Goal: Task Accomplishment & Management: Manage account settings

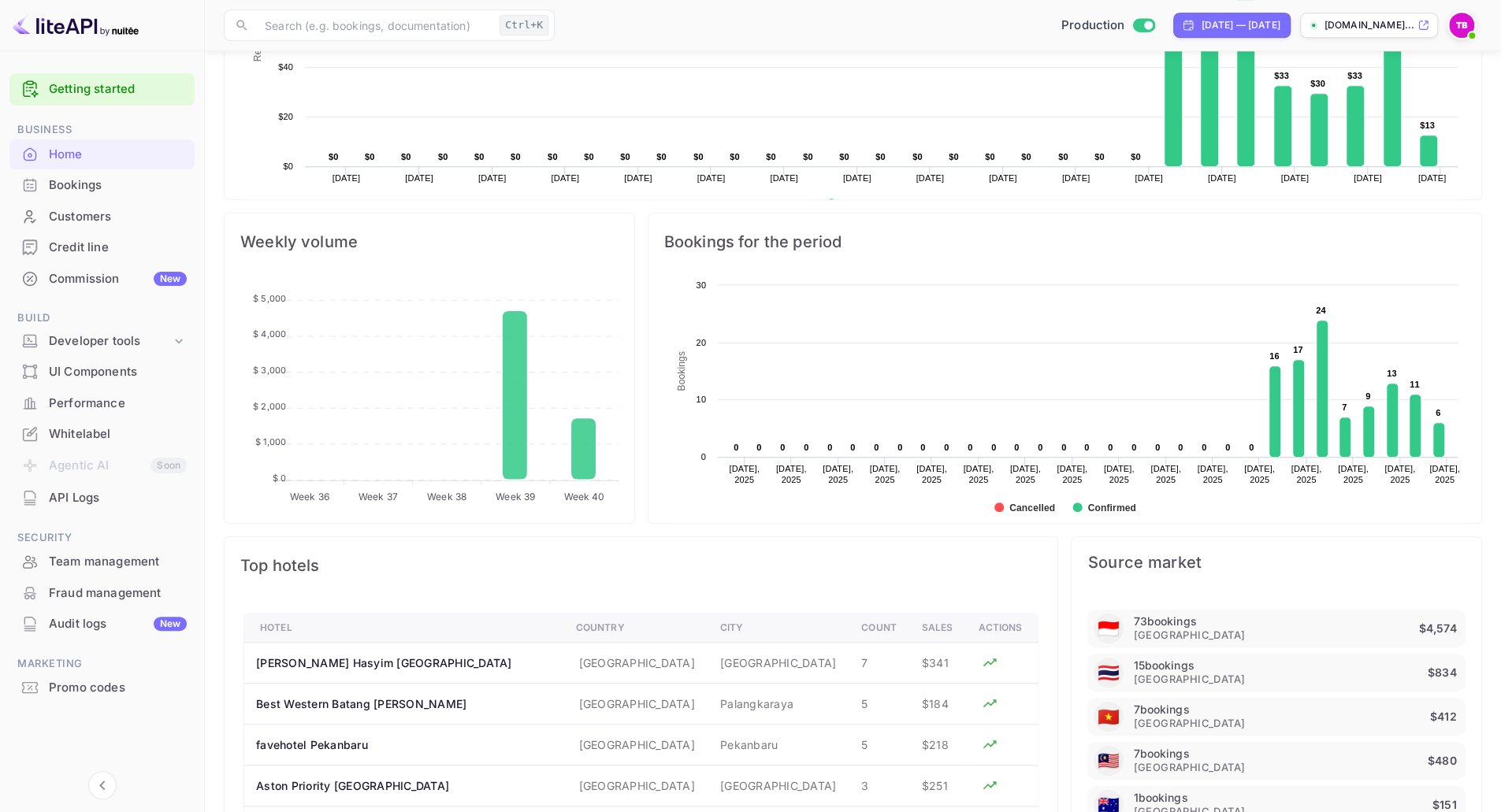
scroll to position [866, 0]
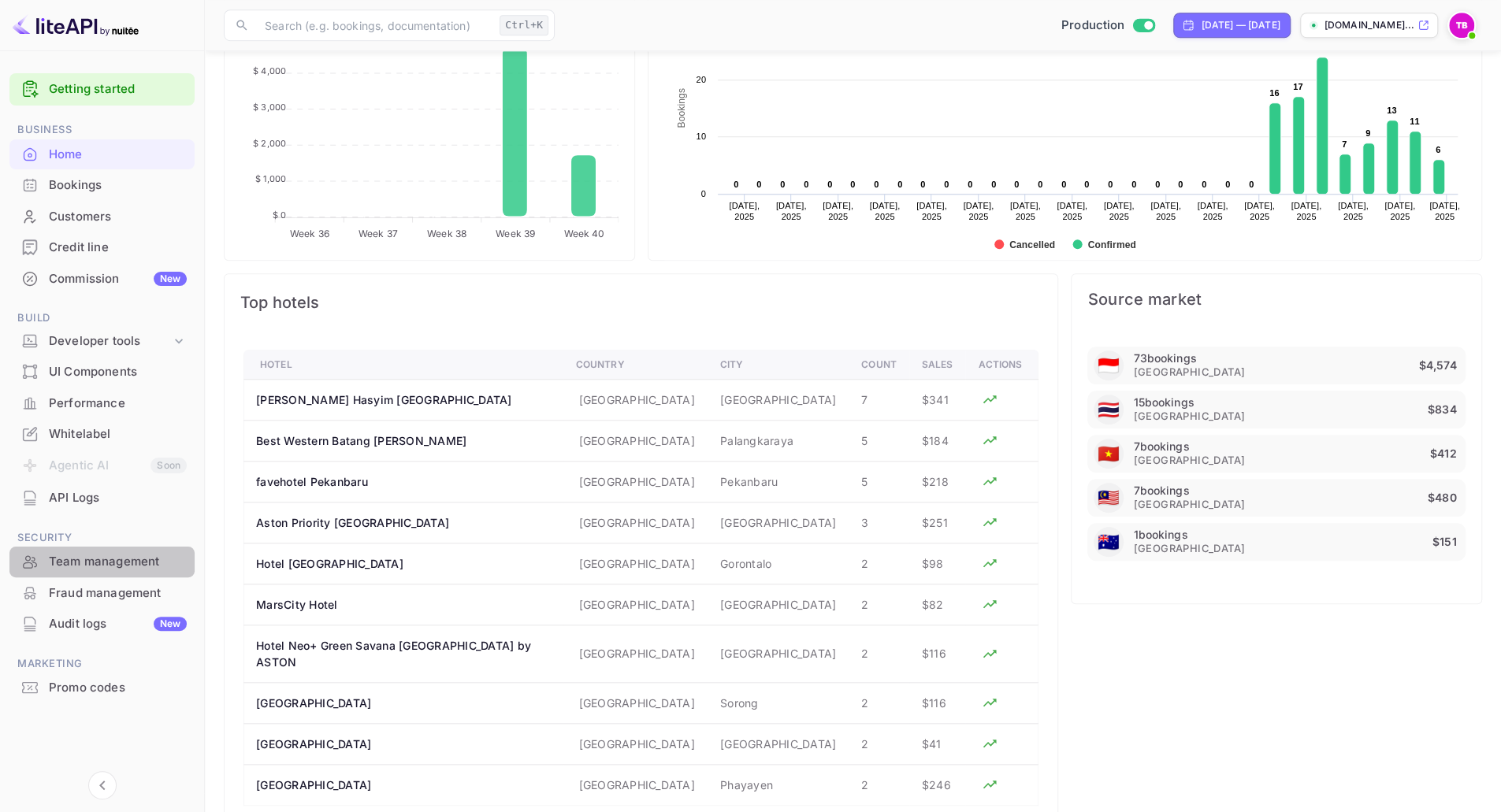
click at [106, 555] on div "Team management" at bounding box center [117, 562] width 138 height 18
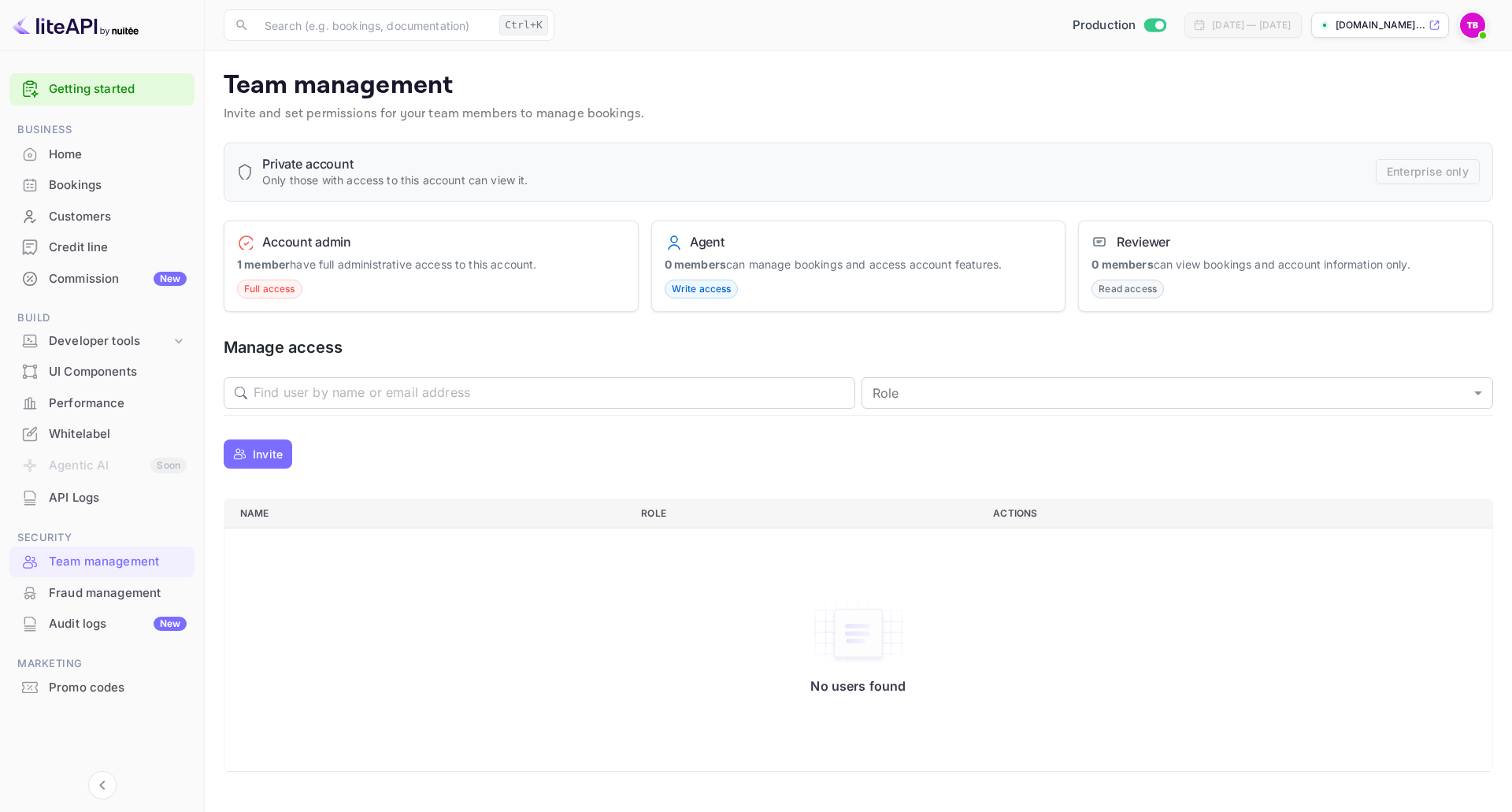
click at [275, 452] on p "Invite" at bounding box center [268, 454] width 30 height 17
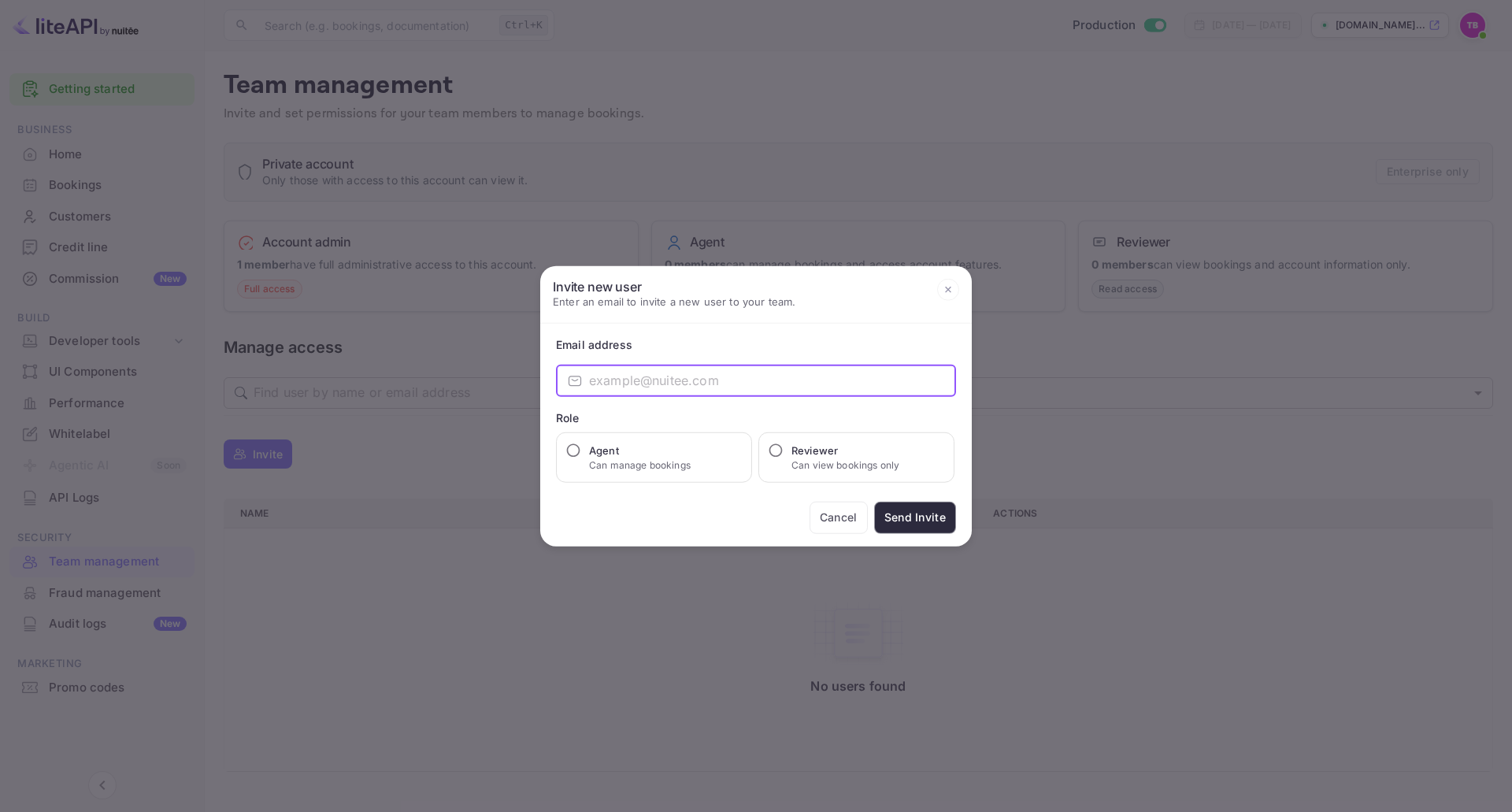
click at [713, 376] on input "email" at bounding box center [772, 380] width 367 height 32
paste input "[EMAIL_ADDRESS][DOMAIN_NAME]"
type input "[EMAIL_ADDRESS][DOMAIN_NAME]"
click at [580, 450] on input "Agent Can manage bookings" at bounding box center [573, 450] width 16 height 16
radio input "true"
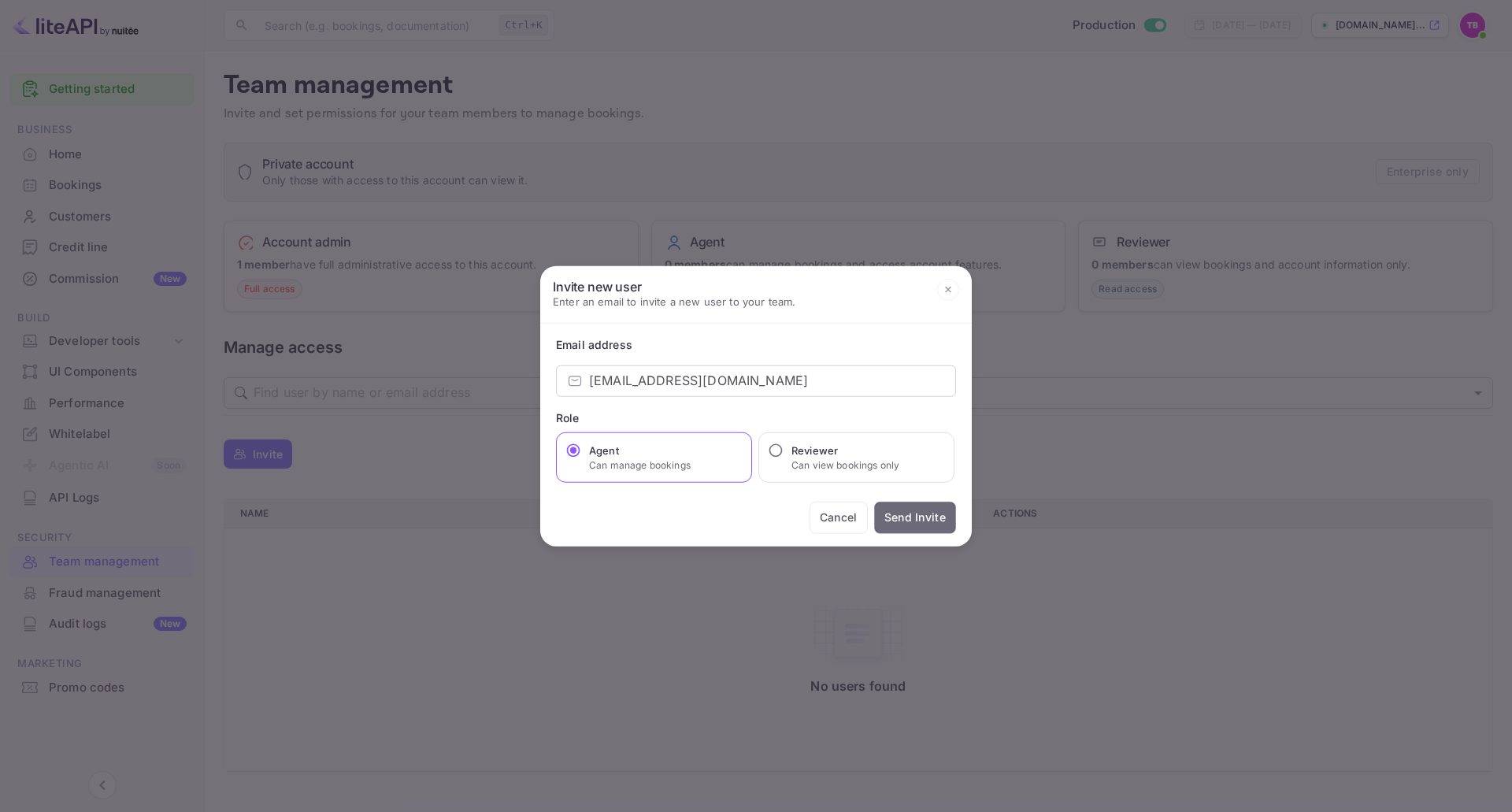
click at [905, 519] on button "Send Invite" at bounding box center [915, 516] width 82 height 33
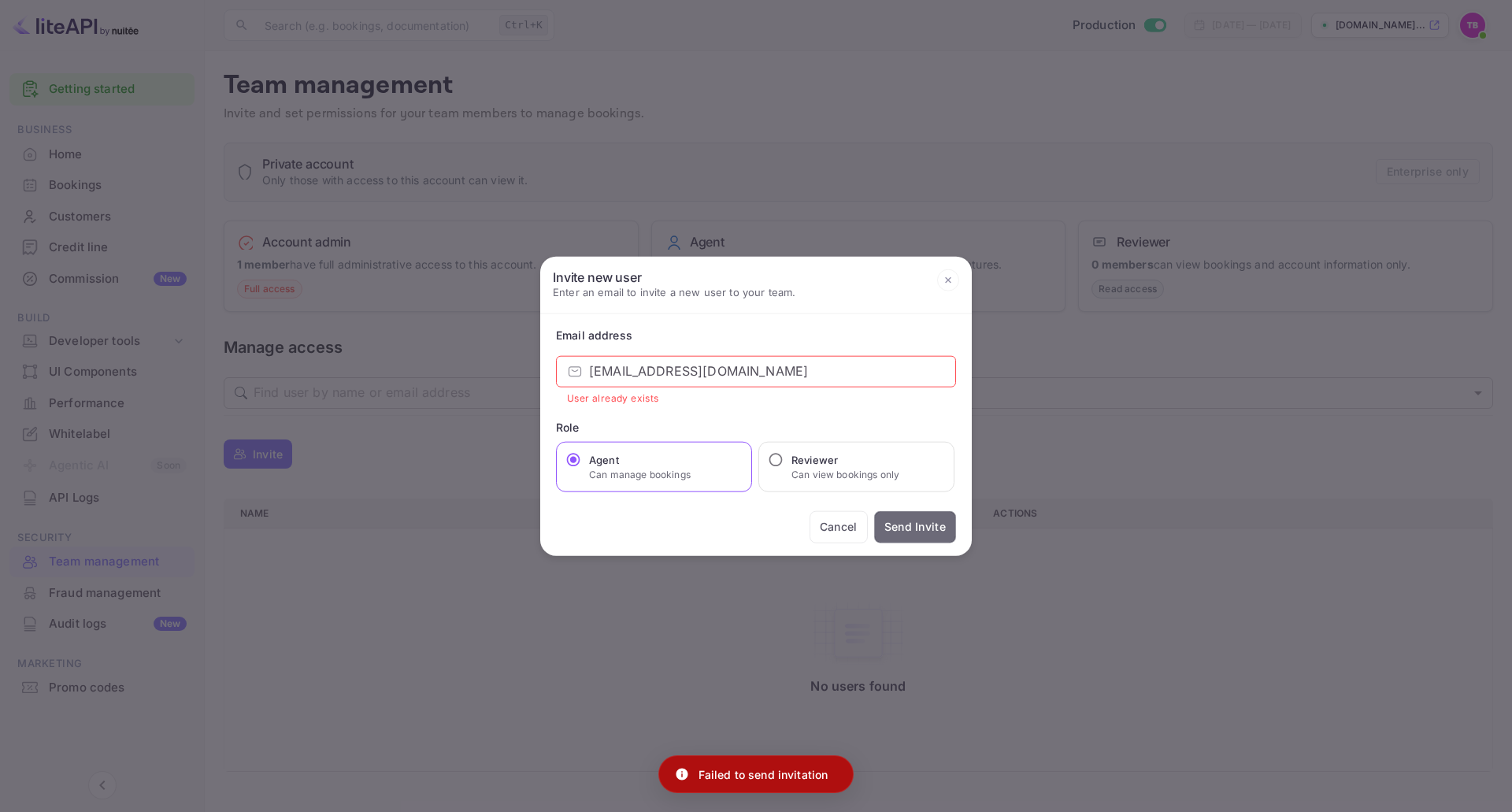
click at [905, 519] on button "Send Invite" at bounding box center [915, 526] width 82 height 33
click at [455, 490] on div at bounding box center [756, 406] width 1512 height 812
